Goal: Transaction & Acquisition: Subscribe to service/newsletter

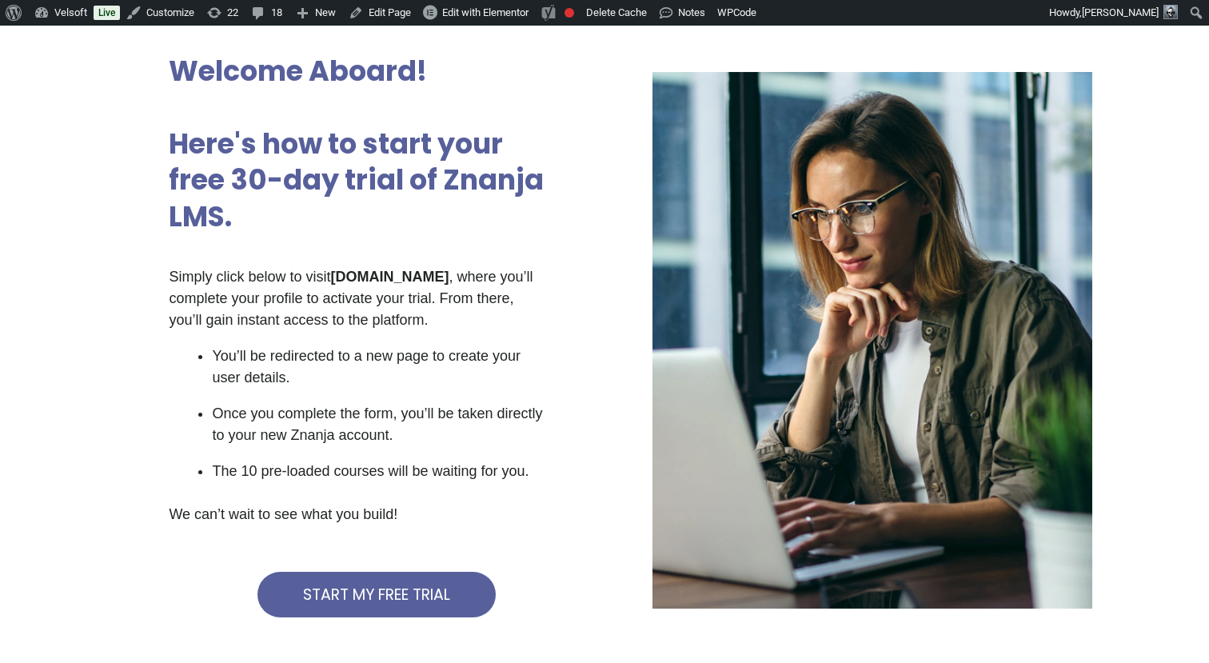
scroll to position [134, 0]
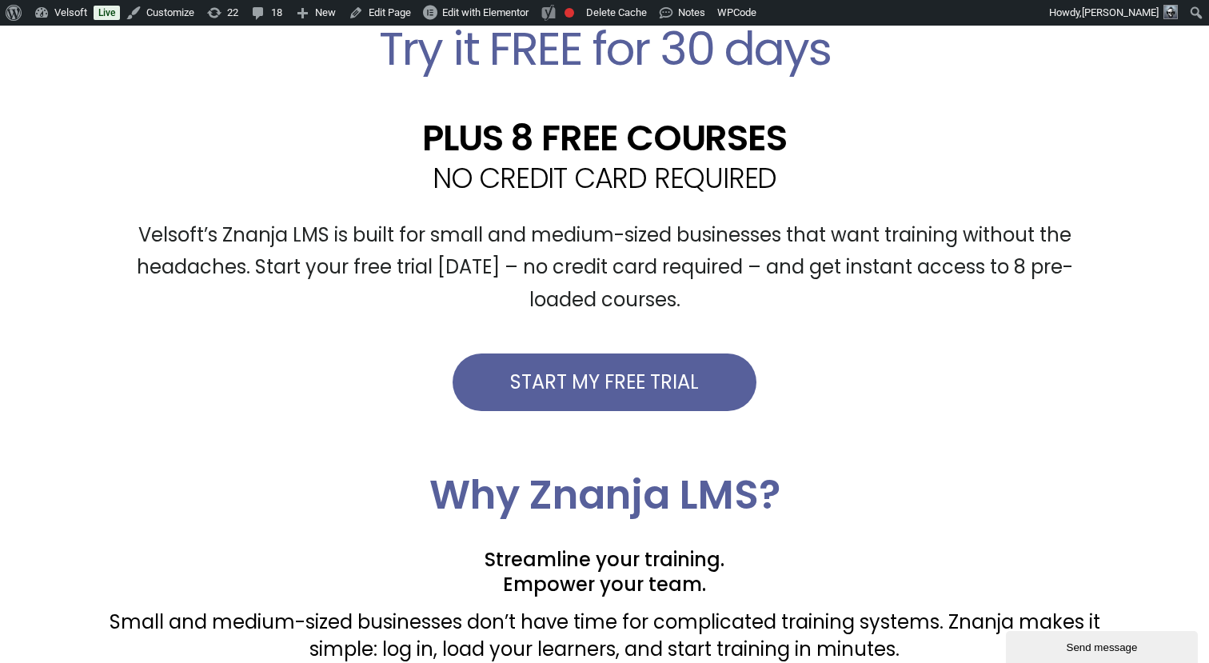
scroll to position [535, 0]
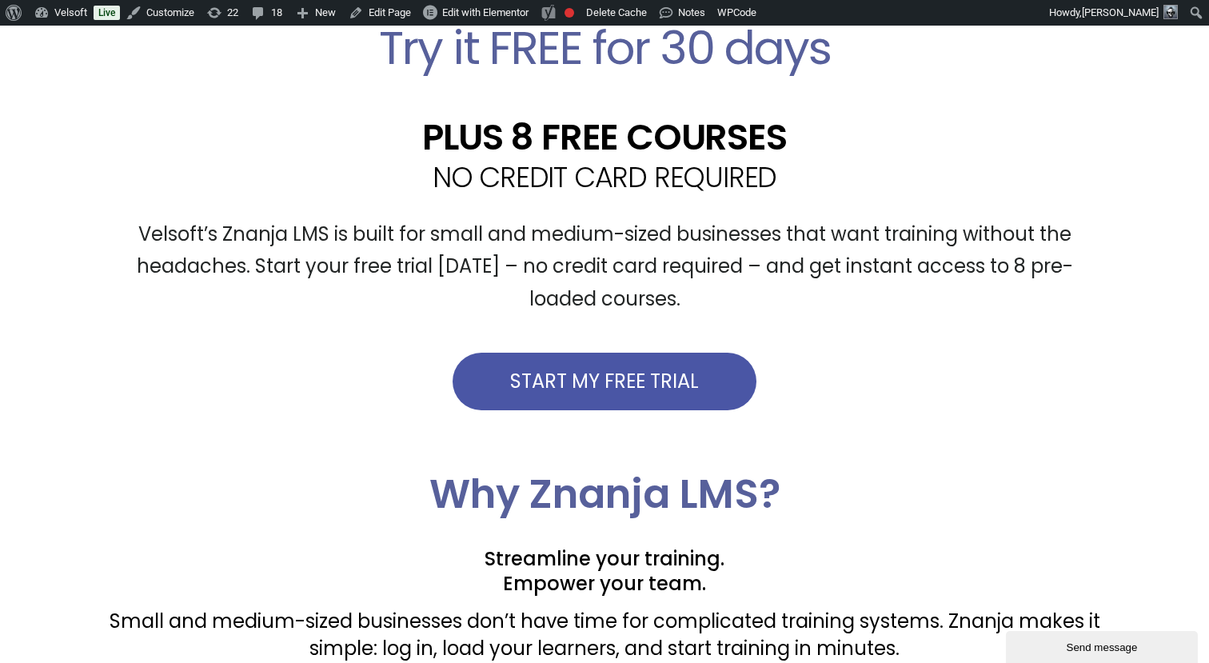
click at [684, 380] on span "START MY FREE TRIAL" at bounding box center [604, 381] width 189 height 19
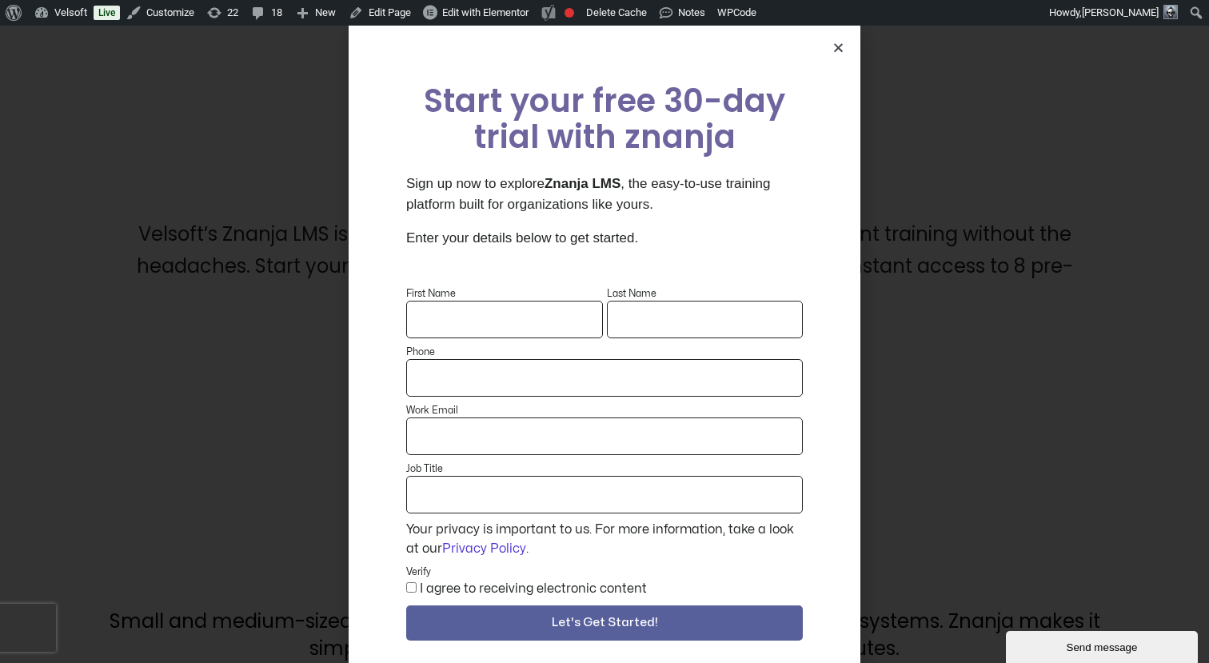
click at [836, 49] on icon "Close" at bounding box center [838, 48] width 12 height 12
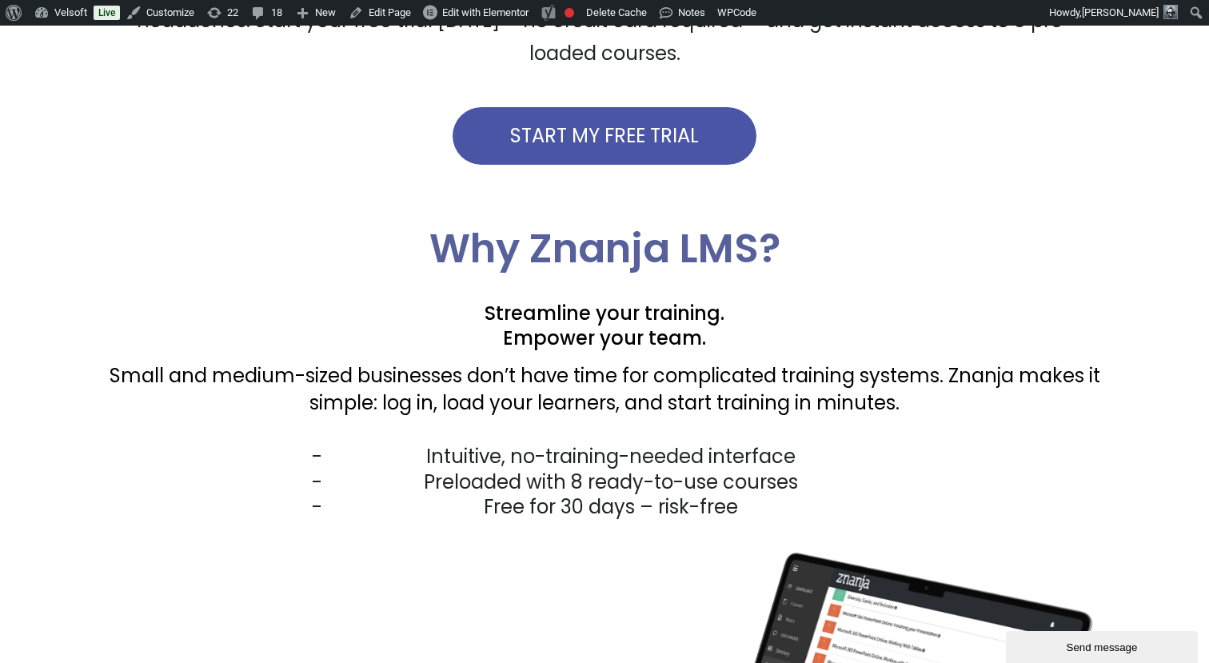
scroll to position [905, 0]
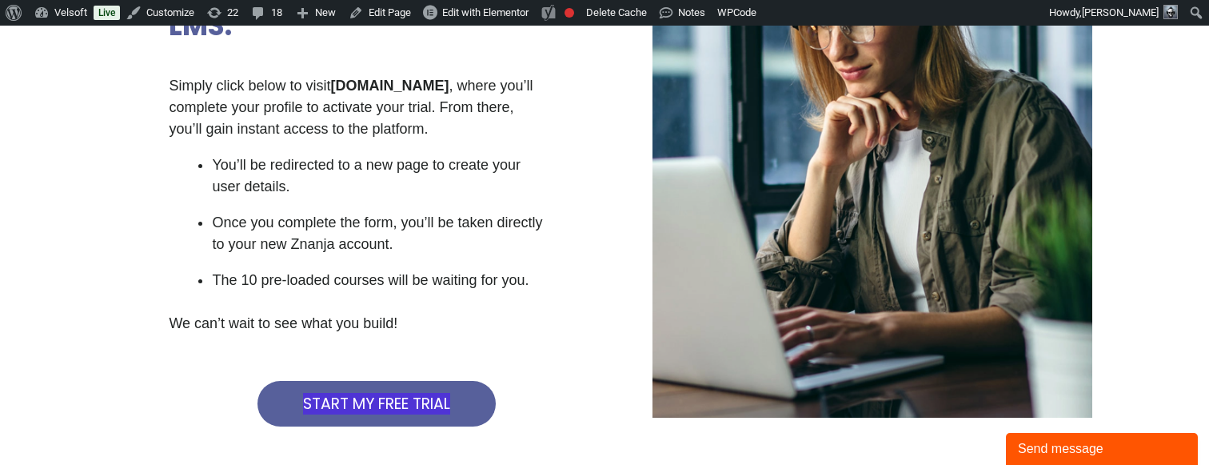
scroll to position [349, 0]
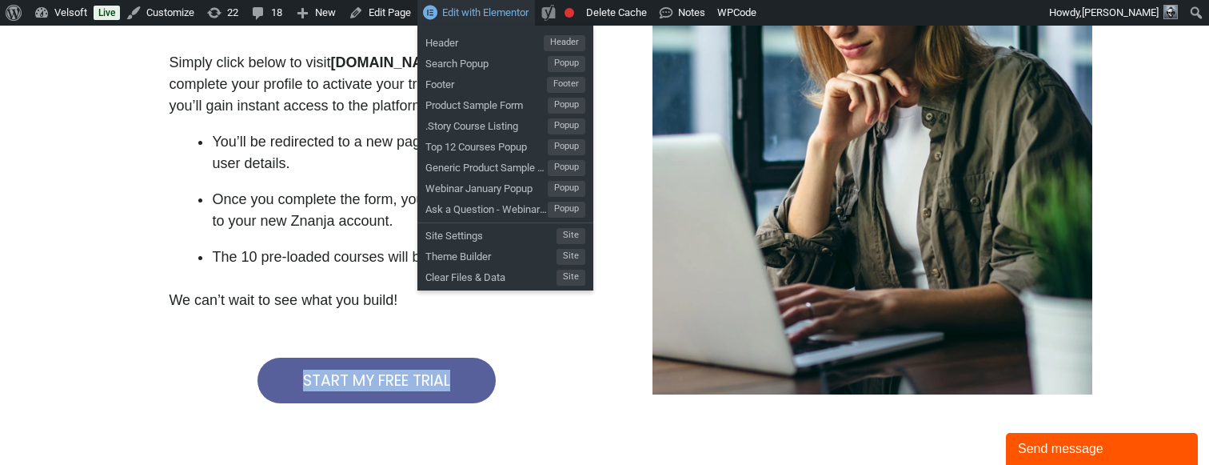
click at [453, 20] on link "Edit with Elementor" at bounding box center [476, 13] width 118 height 26
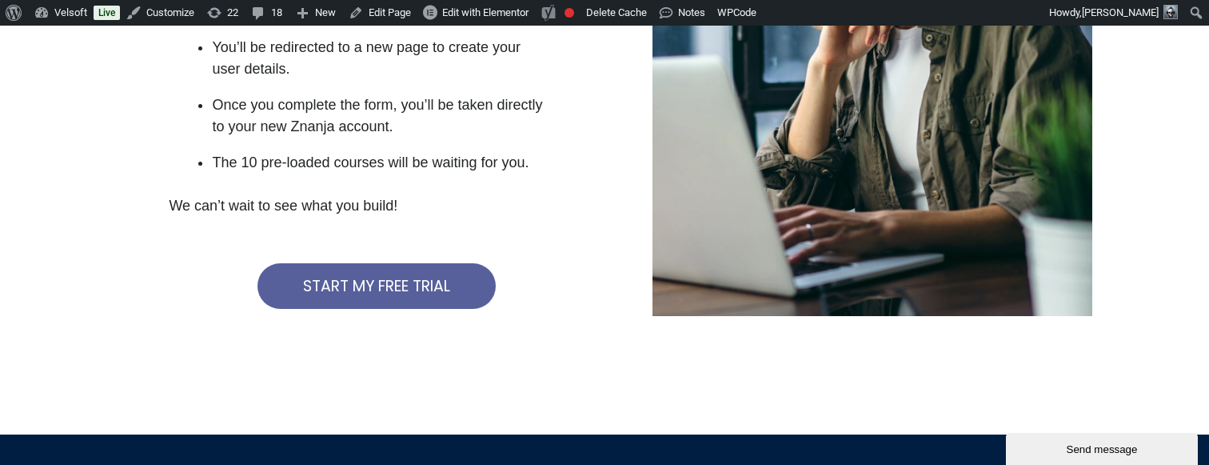
scroll to position [429, 0]
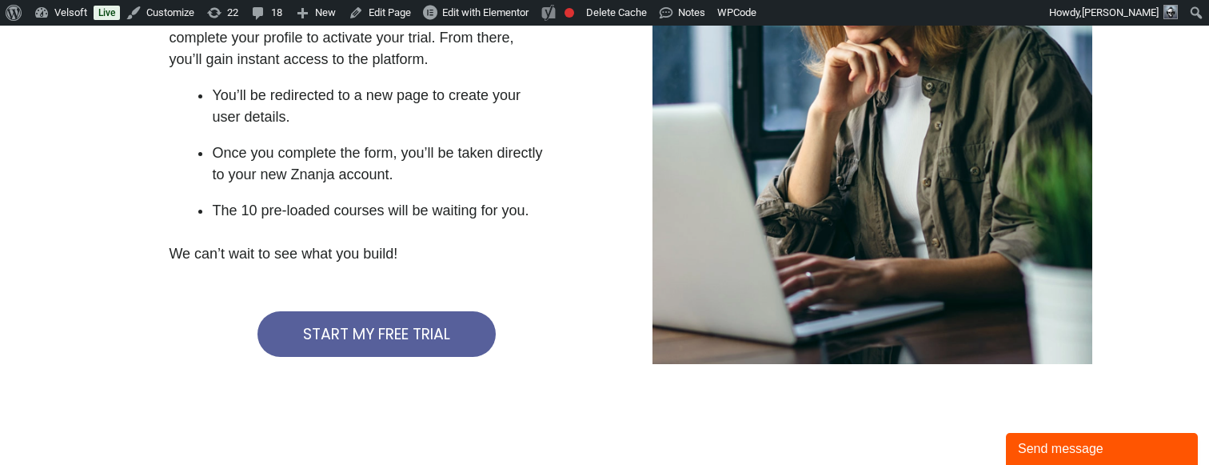
click at [568, 328] on div "START MY FREE TRIAL" at bounding box center [376, 334] width 415 height 46
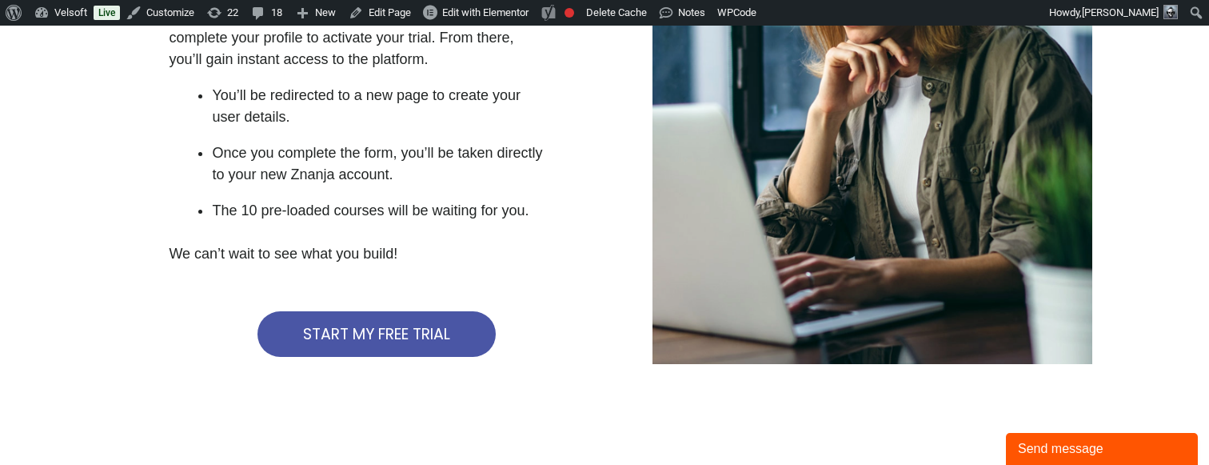
click at [404, 335] on span "START MY FREE TRIAL" at bounding box center [376, 333] width 147 height 15
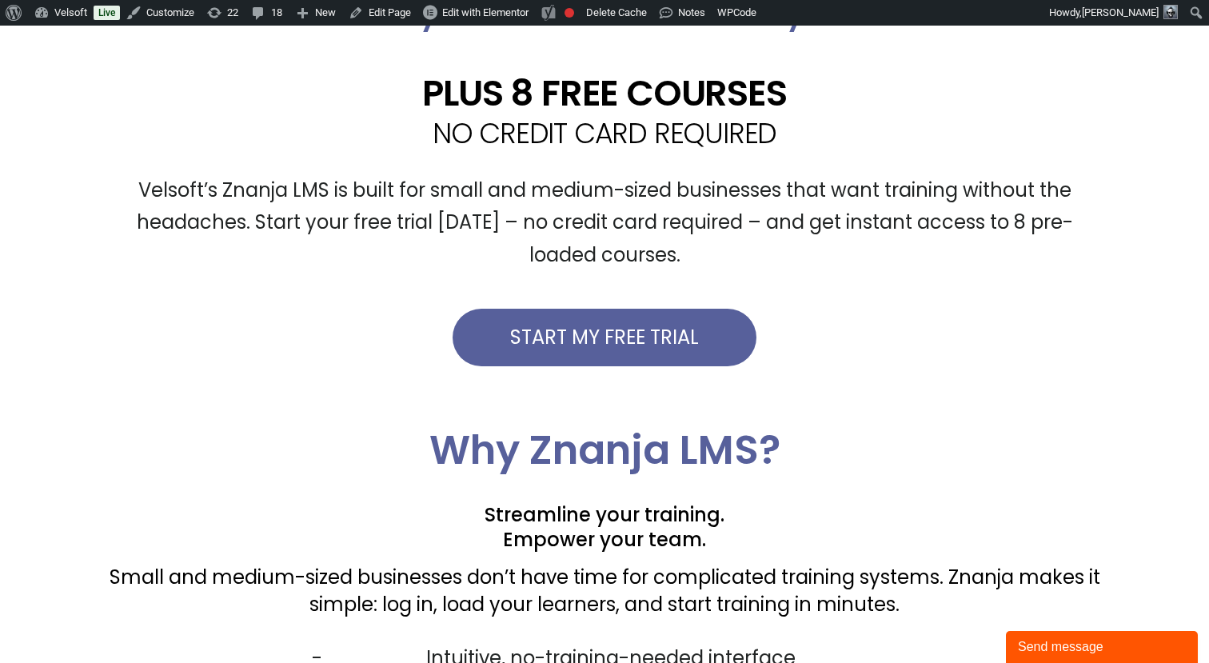
scroll to position [588, 0]
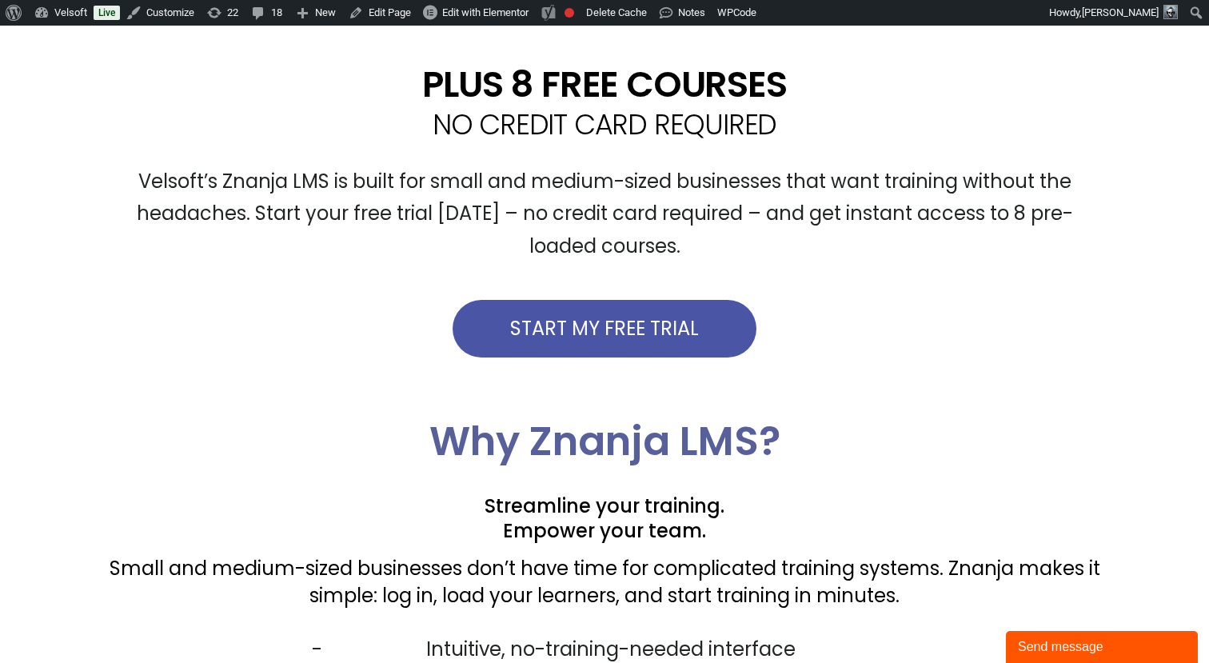
click at [589, 324] on span "START MY FREE TRIAL" at bounding box center [604, 328] width 189 height 19
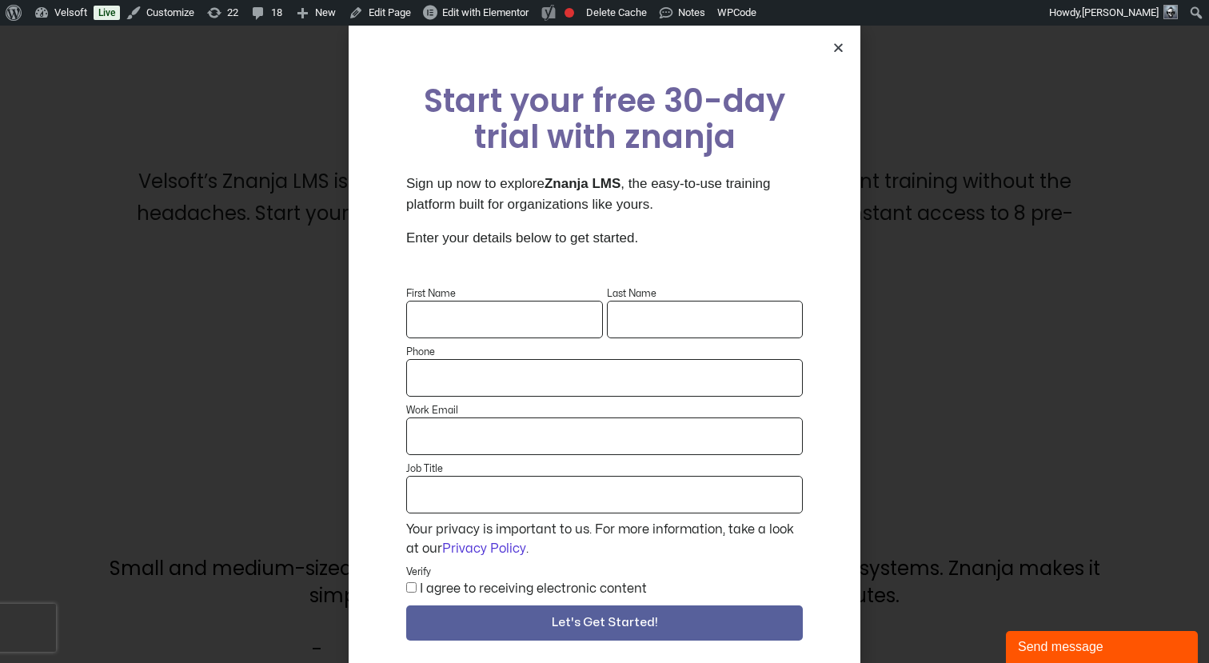
click at [835, 46] on icon "Close" at bounding box center [838, 48] width 12 height 12
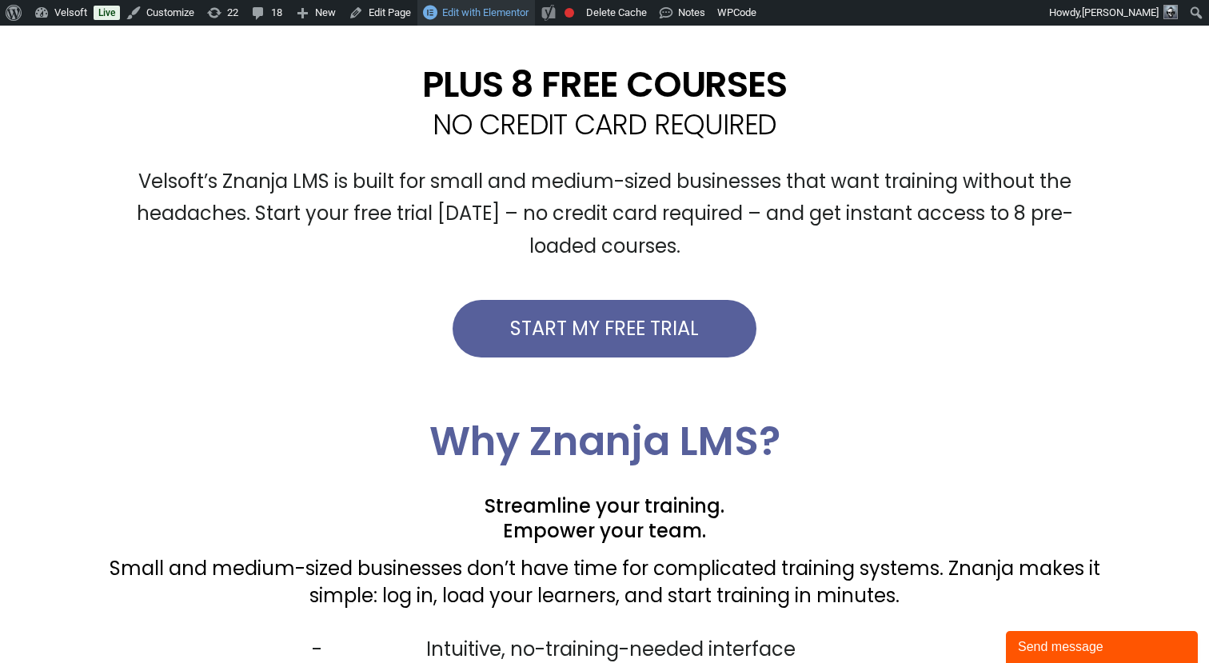
click at [475, 15] on span "Edit with Elementor" at bounding box center [485, 12] width 86 height 12
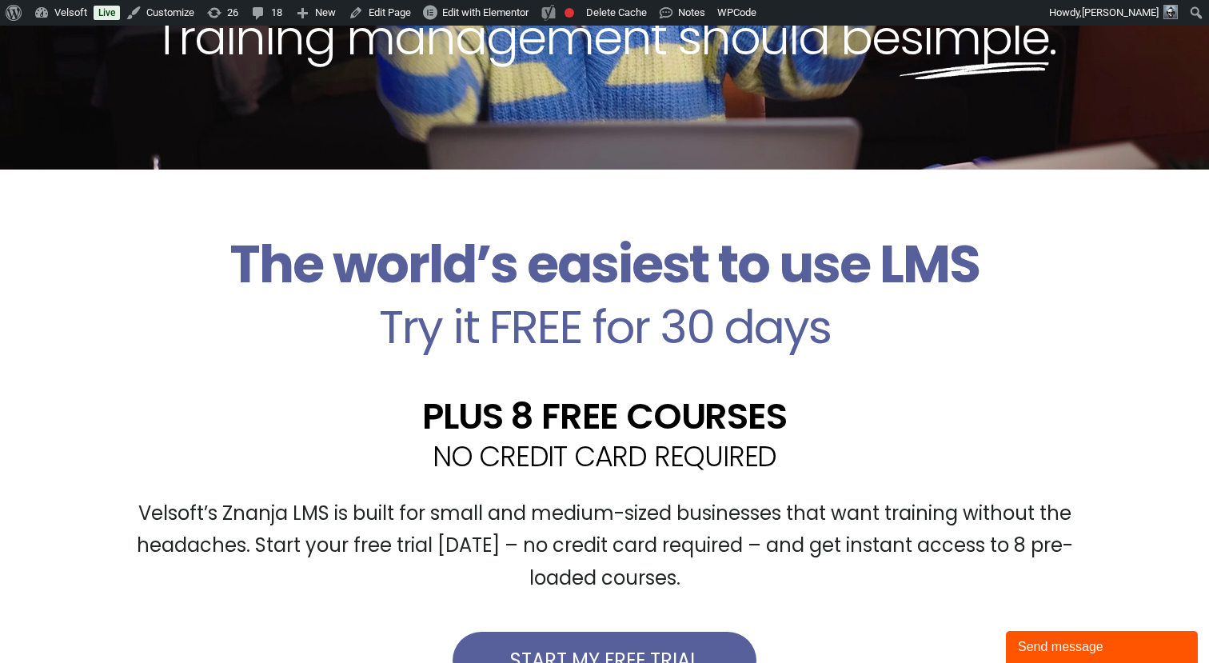
scroll to position [212, 0]
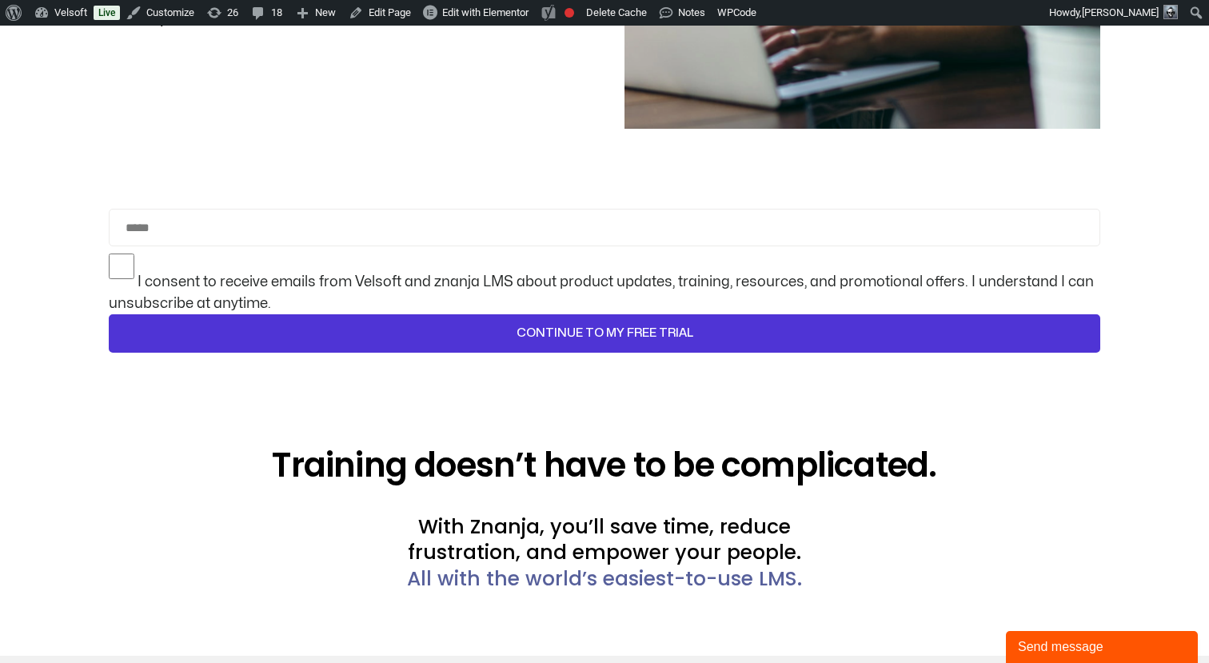
scroll to position [3304, 0]
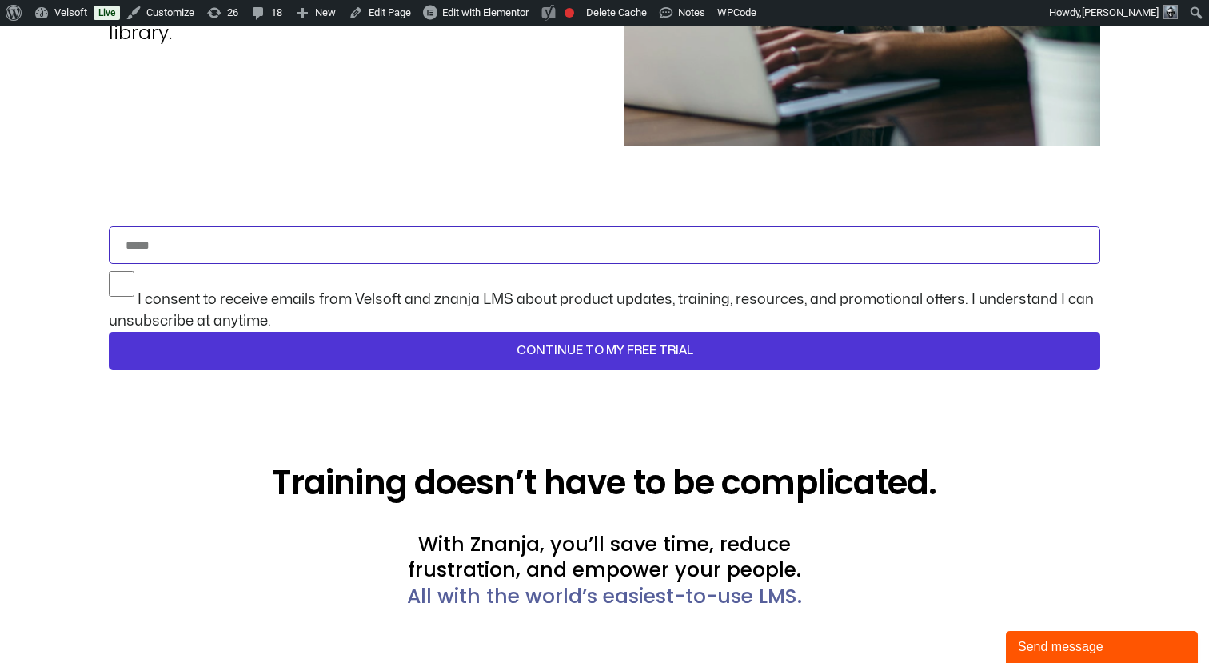
click at [510, 234] on input "Email" at bounding box center [604, 245] width 991 height 38
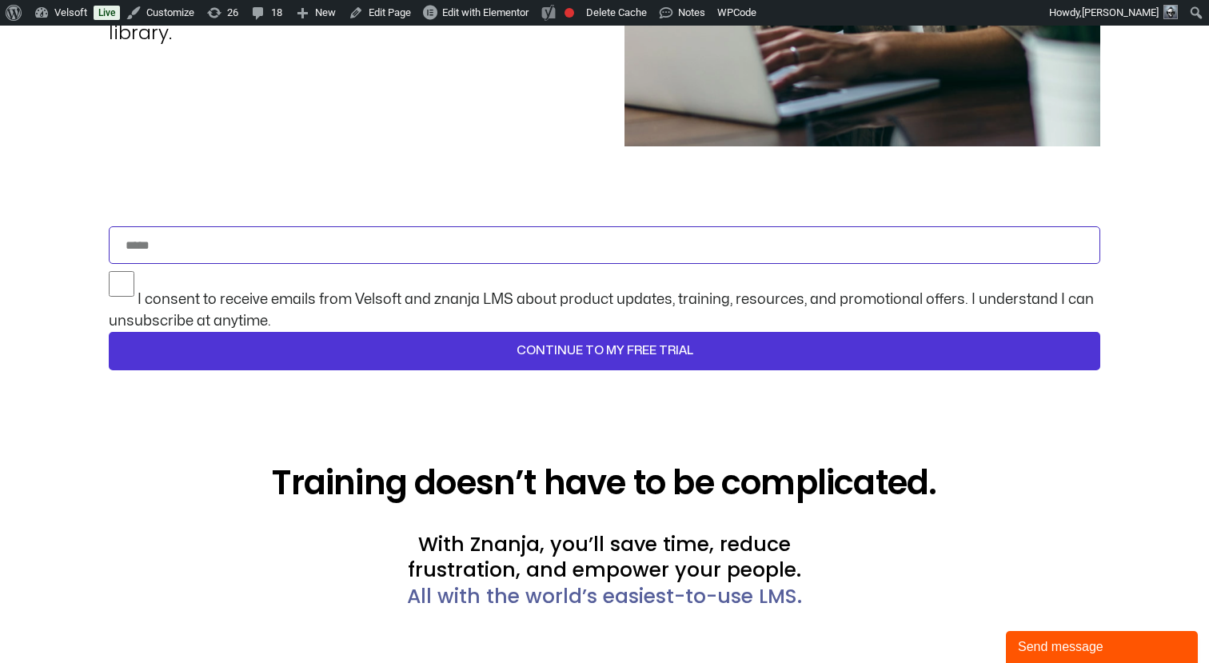
click at [480, 228] on input "Email" at bounding box center [604, 245] width 991 height 38
type input "**********"
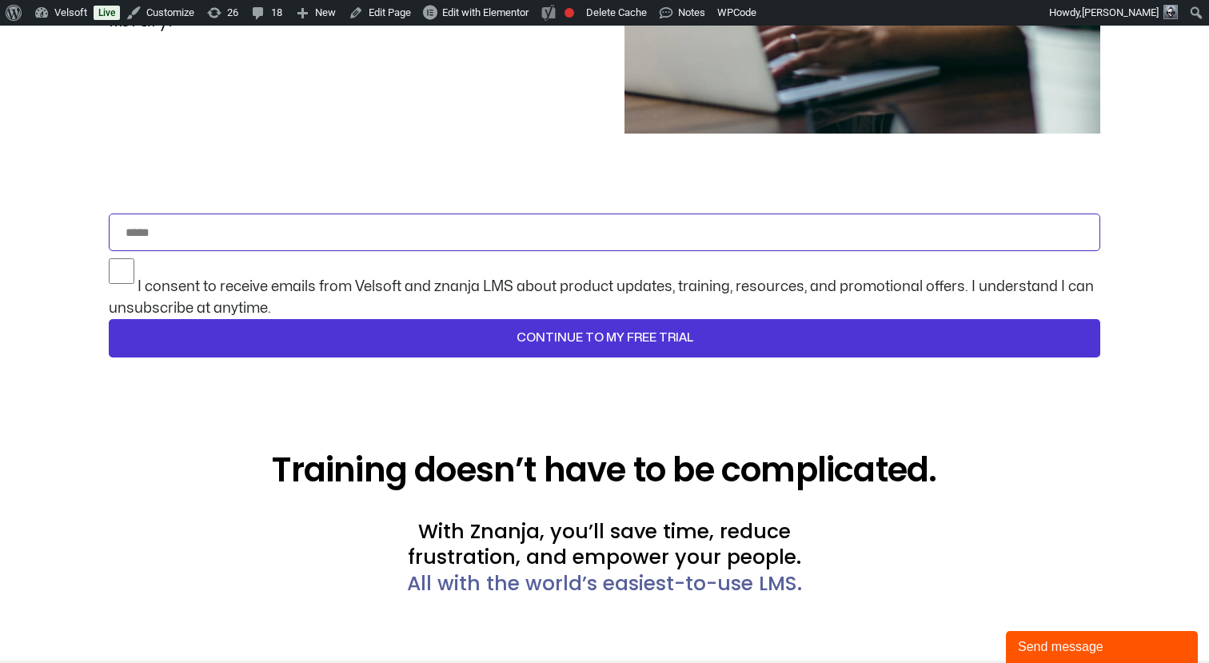
click at [482, 225] on input "Email" at bounding box center [604, 232] width 991 height 38
type input "**********"
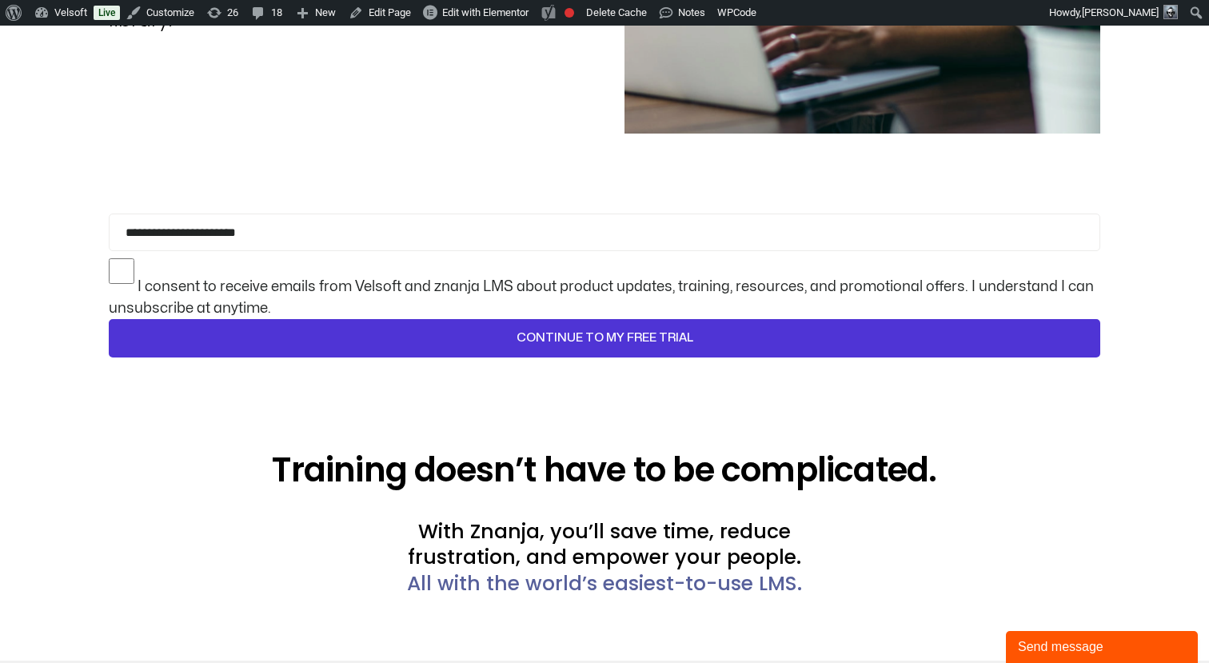
click at [435, 329] on span "CONTINUE TO MY FREE TRIAL" at bounding box center [605, 338] width 950 height 19
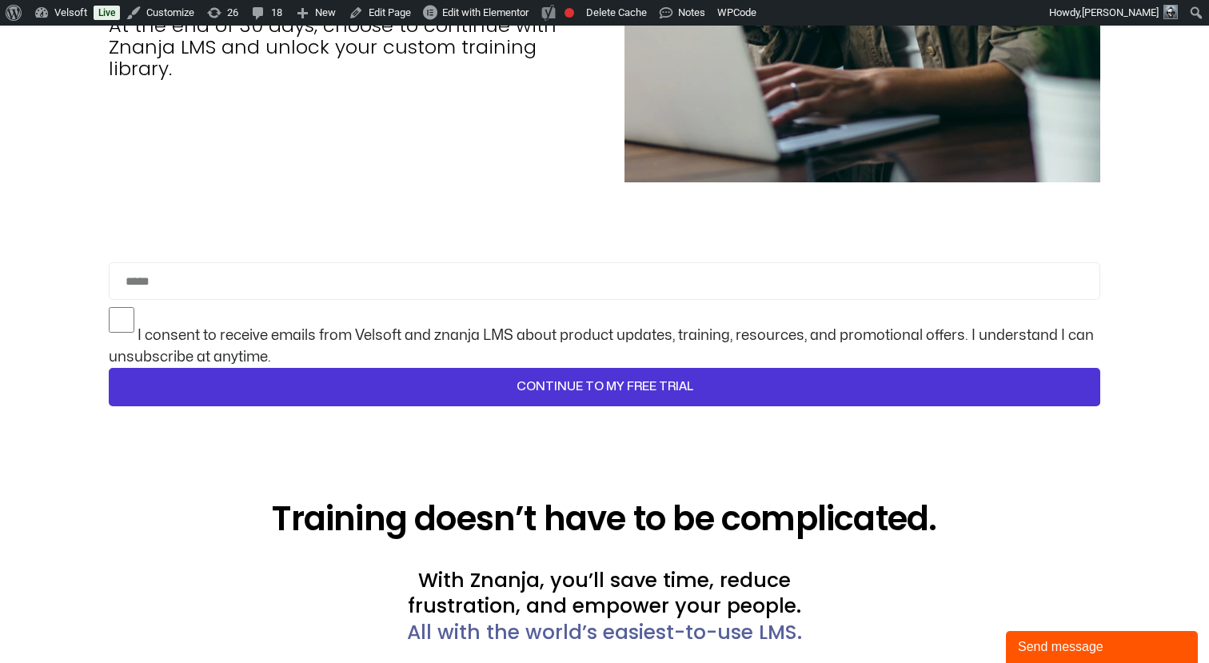
scroll to position [3264, 0]
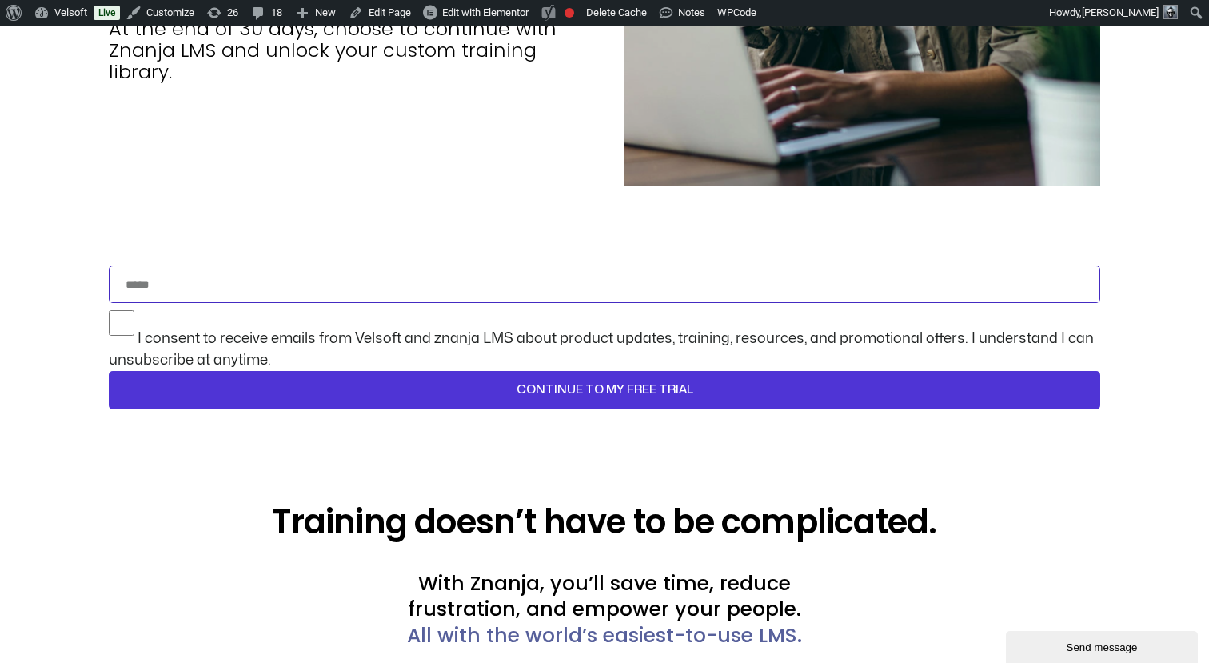
click at [369, 270] on input "Email" at bounding box center [604, 284] width 991 height 38
type input "**********"
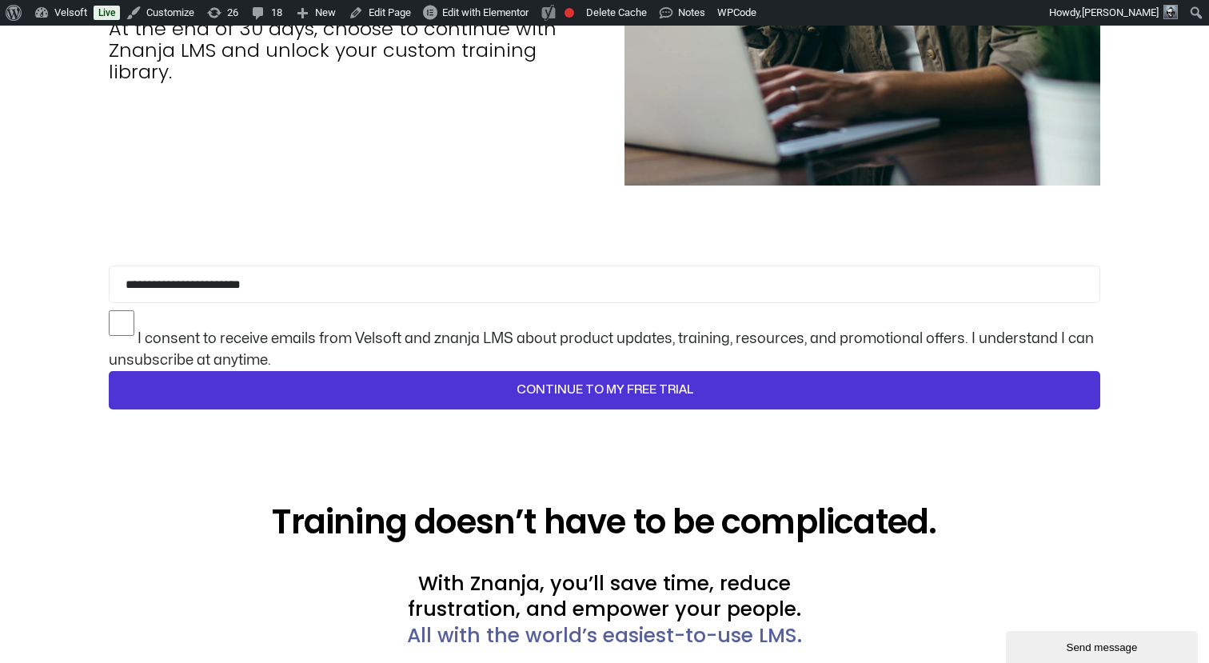
click at [509, 381] on span "CONTINUE TO MY FREE TRIAL" at bounding box center [605, 390] width 950 height 19
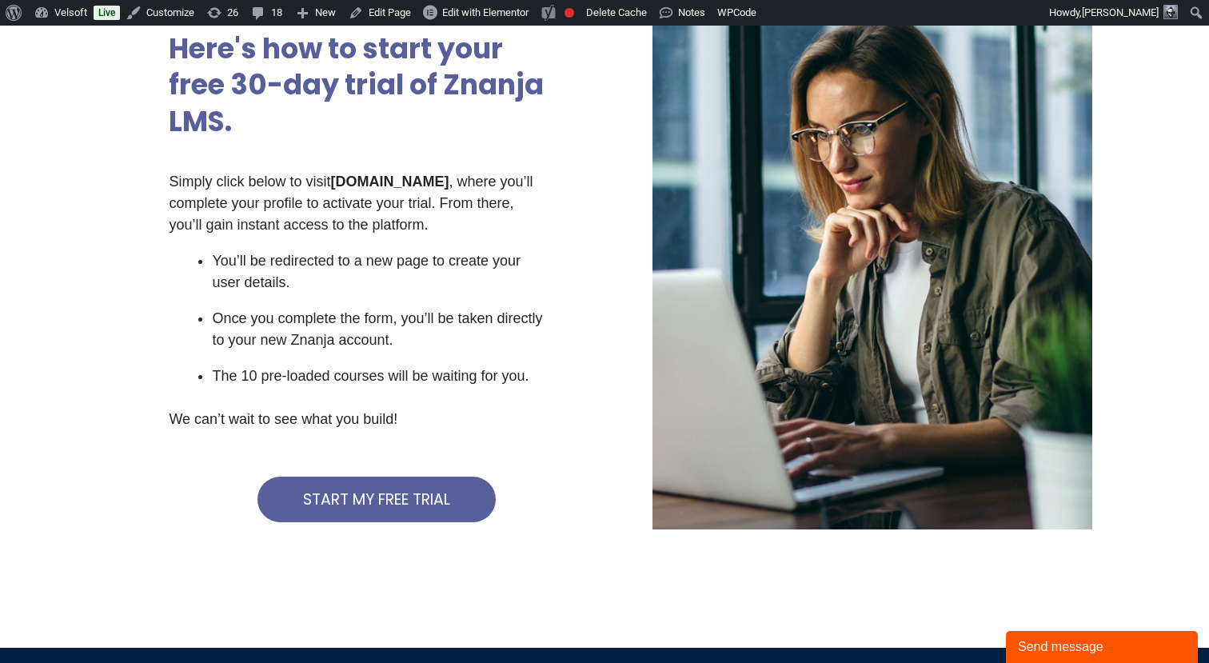
scroll to position [283, 0]
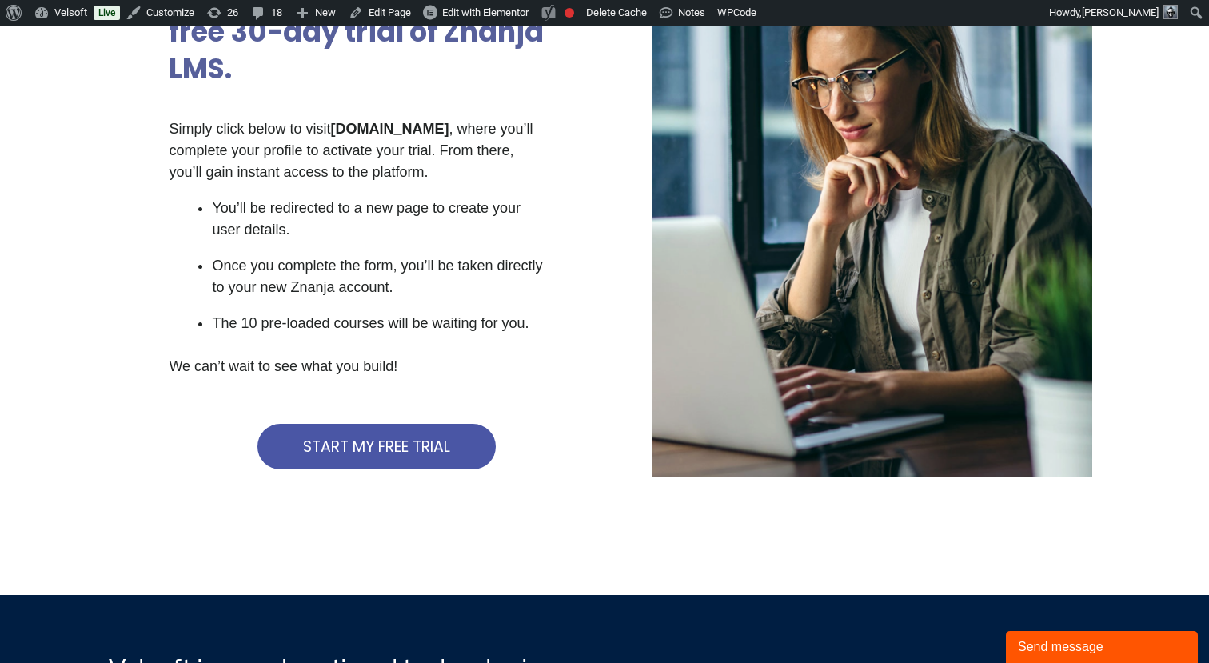
click at [441, 453] on span "START MY FREE TRIAL" at bounding box center [376, 446] width 147 height 15
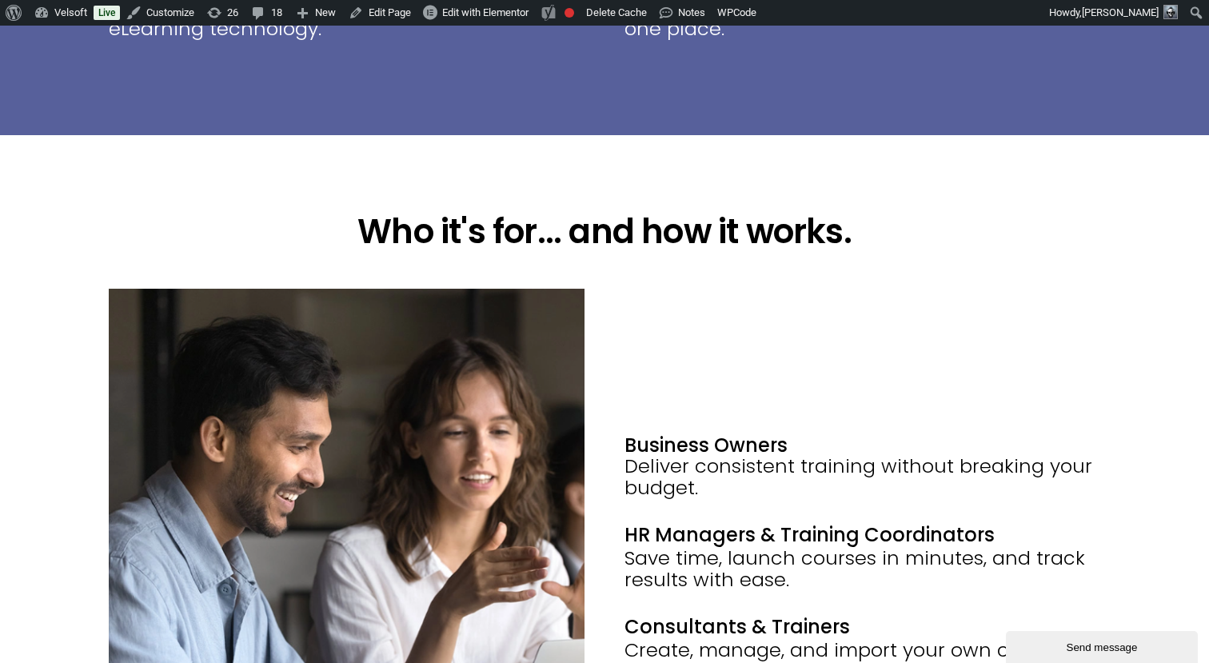
scroll to position [1976, 0]
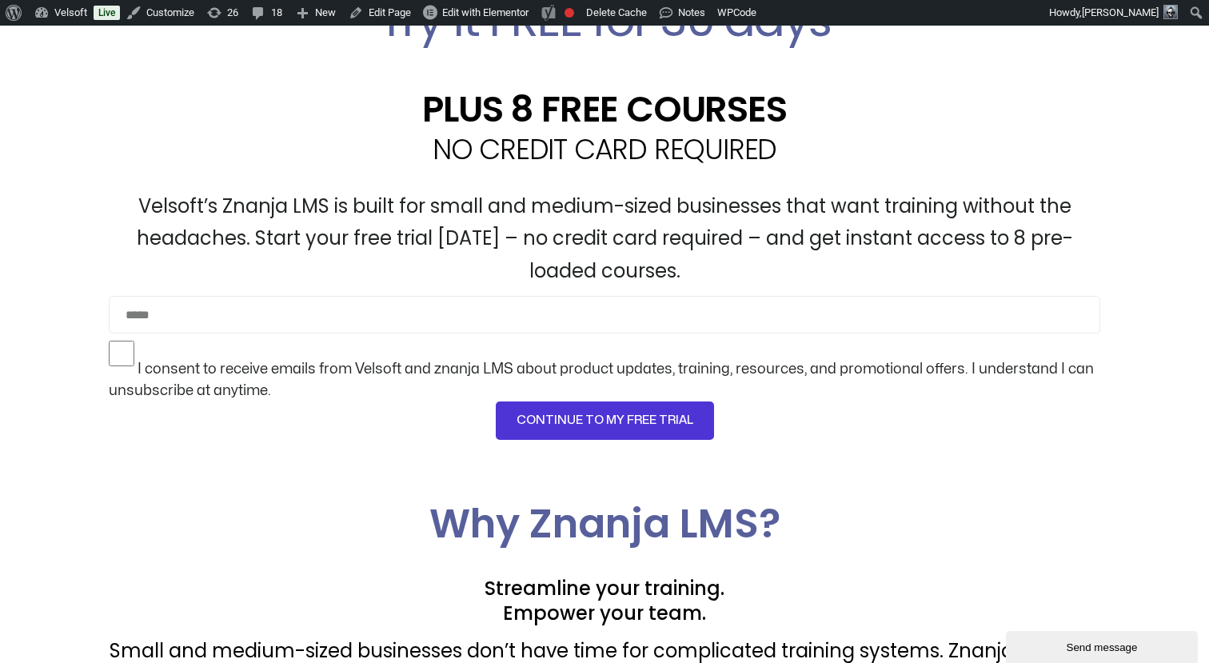
scroll to position [576, 0]
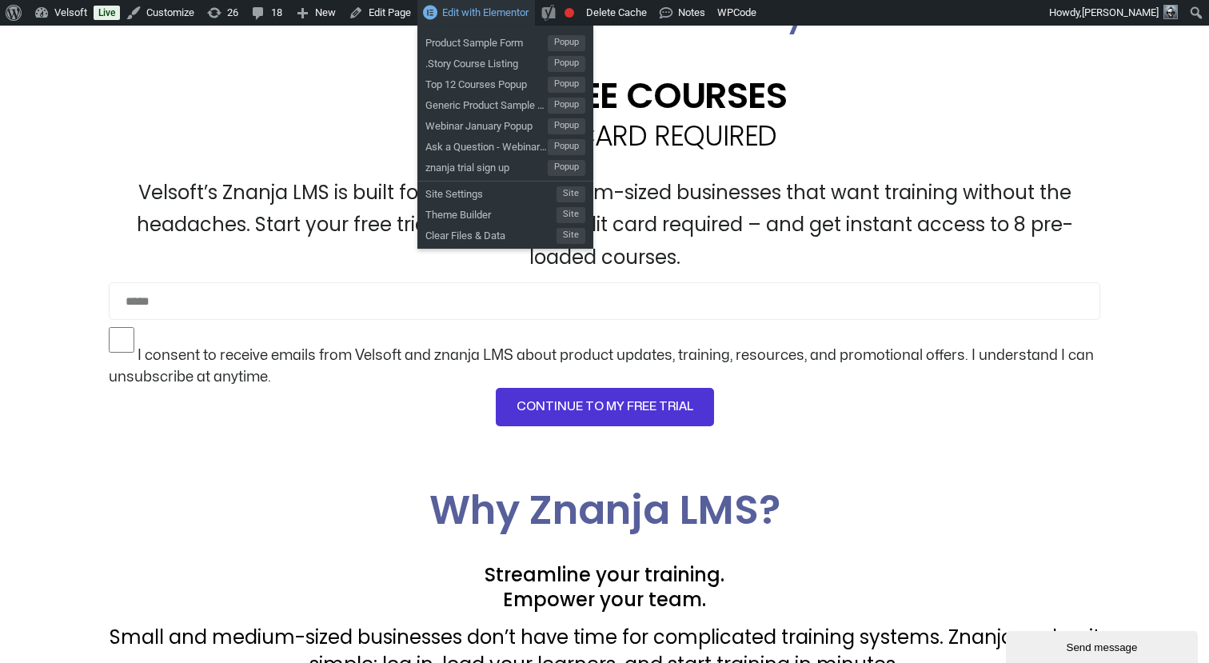
click at [490, 22] on link "Edit with Elementor" at bounding box center [476, 13] width 118 height 26
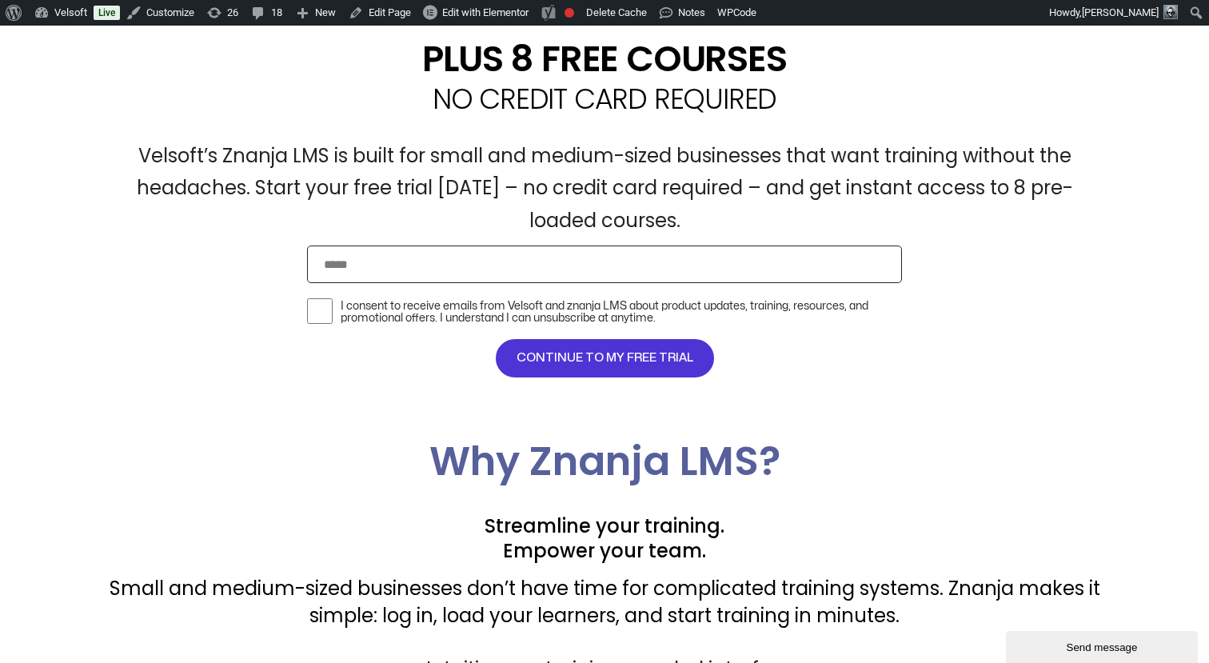
scroll to position [608, 0]
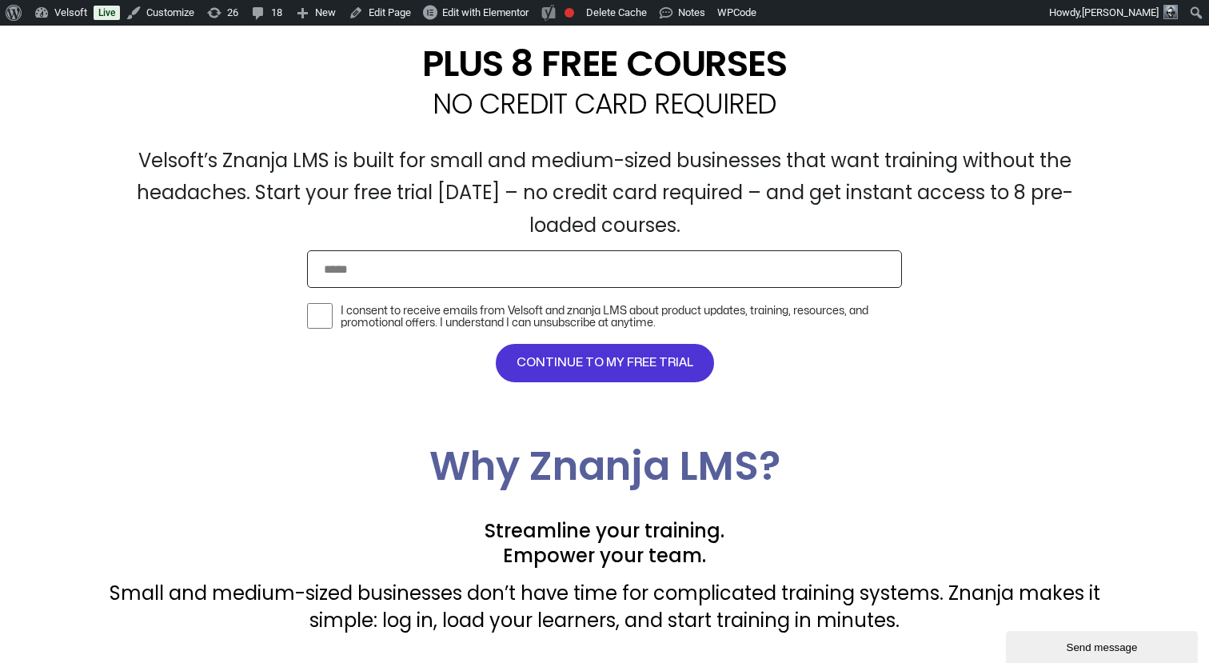
click at [521, 263] on input "Email" at bounding box center [604, 269] width 595 height 38
click at [537, 213] on p "Velsoft’s Znanja LMS is built for small and medium-sized businesses that want t…" at bounding box center [604, 194] width 991 height 98
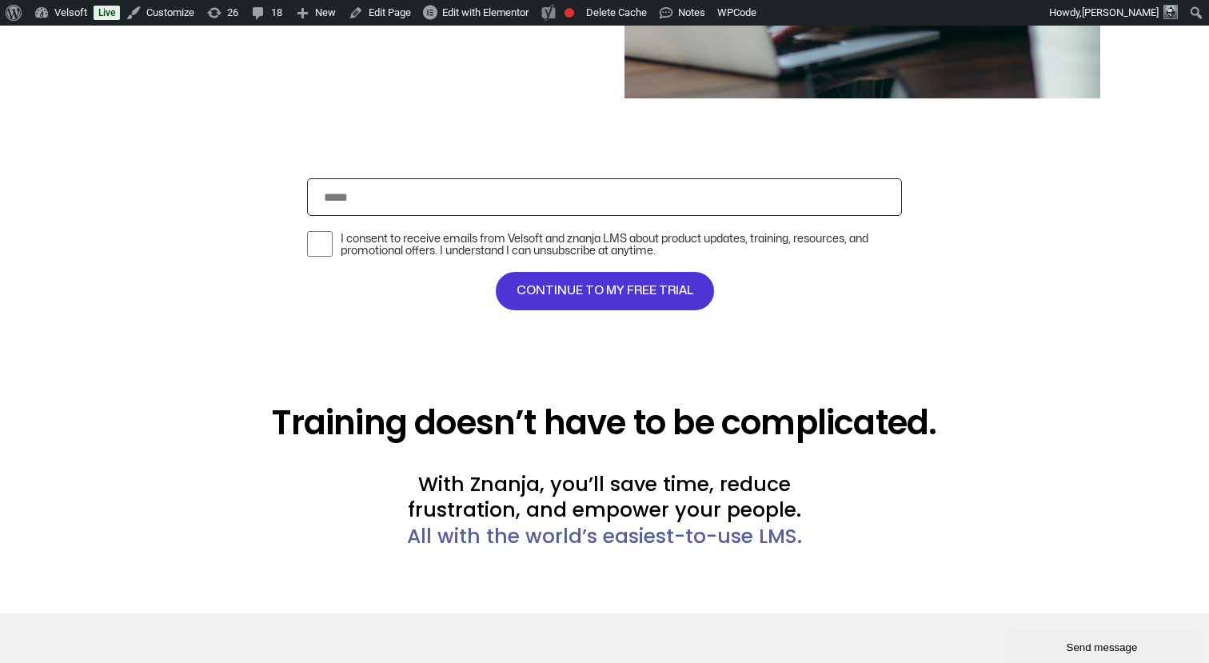
scroll to position [3294, 0]
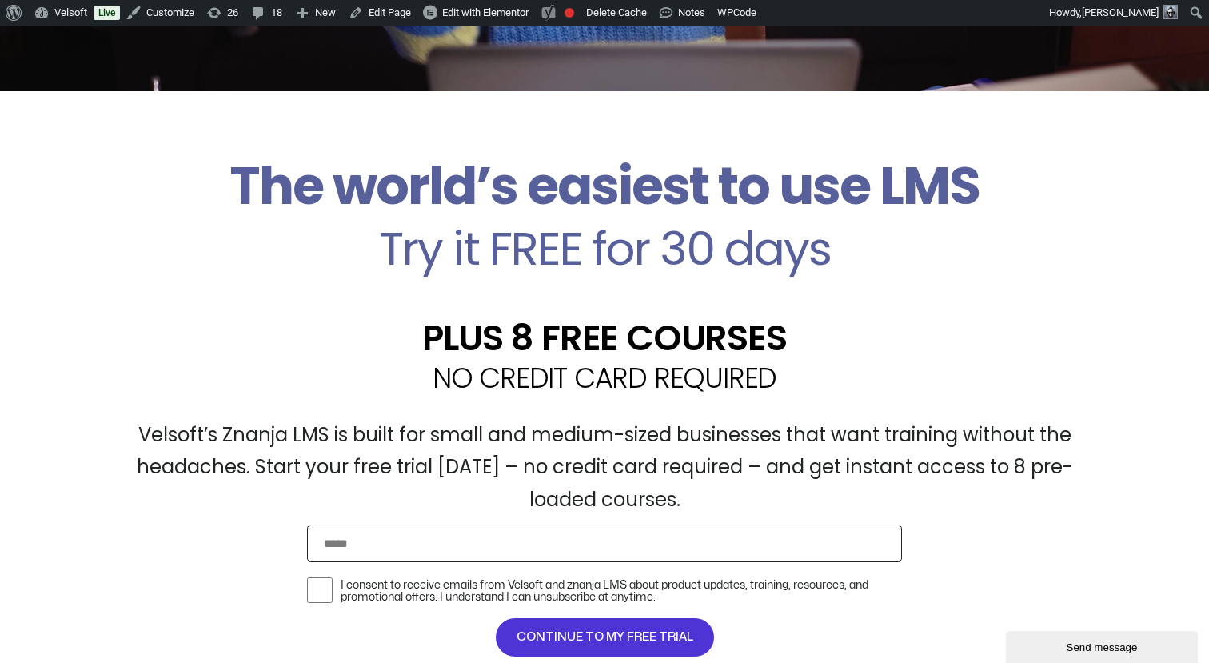
scroll to position [252, 0]
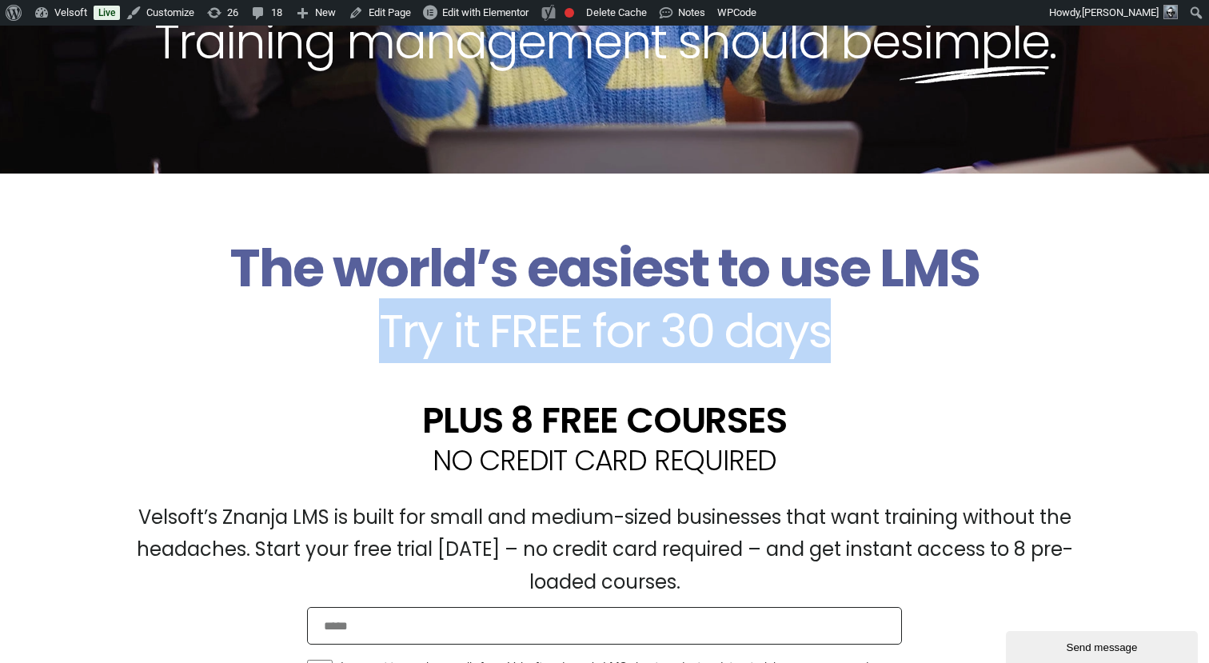
drag, startPoint x: 381, startPoint y: 329, endPoint x: 822, endPoint y: 321, distance: 440.6
click at [823, 321] on h2 "Try it FREE for 30 days" at bounding box center [604, 331] width 991 height 46
copy h2 "Try it FREE for 30 days"
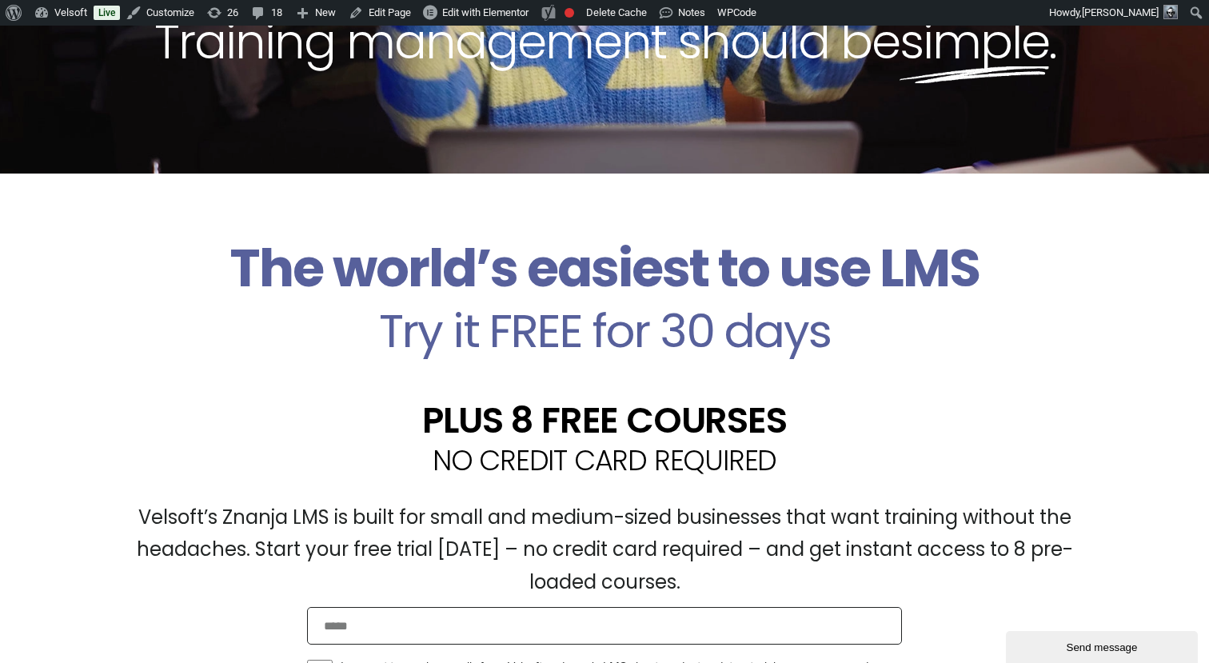
click at [681, 375] on div "PLUS 8 FREE COURSES" at bounding box center [604, 400] width 991 height 76
